Goal: Check status: Check status

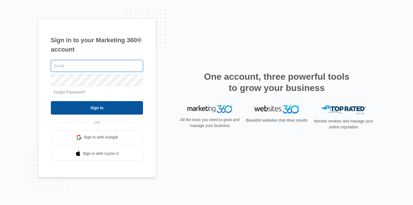
type input "[PERSON_NAME][EMAIL_ADDRESS][PERSON_NAME][DOMAIN_NAME]"
click at [121, 109] on input "Sign In" at bounding box center [97, 107] width 92 height 13
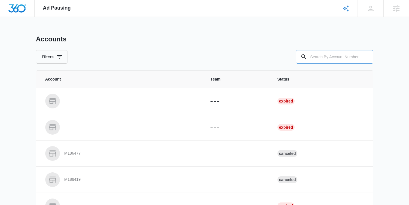
click at [328, 57] on input "text" at bounding box center [334, 56] width 77 height 13
type input "M337472"
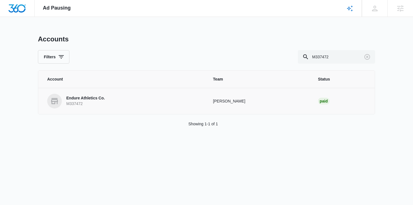
click at [78, 97] on p "Endure Athletics Co." at bounding box center [85, 98] width 38 height 6
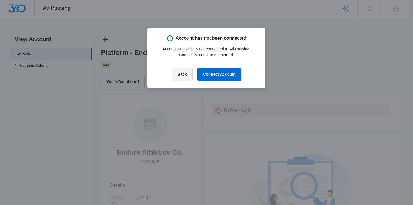
click at [179, 78] on button "Back" at bounding box center [182, 73] width 21 height 13
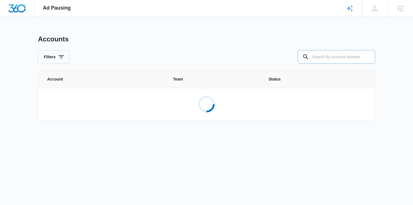
click at [322, 59] on input "text" at bounding box center [336, 56] width 77 height 13
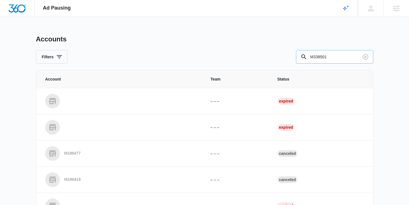
type input "M338501"
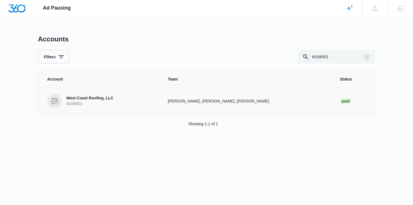
click at [97, 98] on p "West Coast Roofing, LLC" at bounding box center [89, 98] width 47 height 6
